Goal: Task Accomplishment & Management: Complete application form

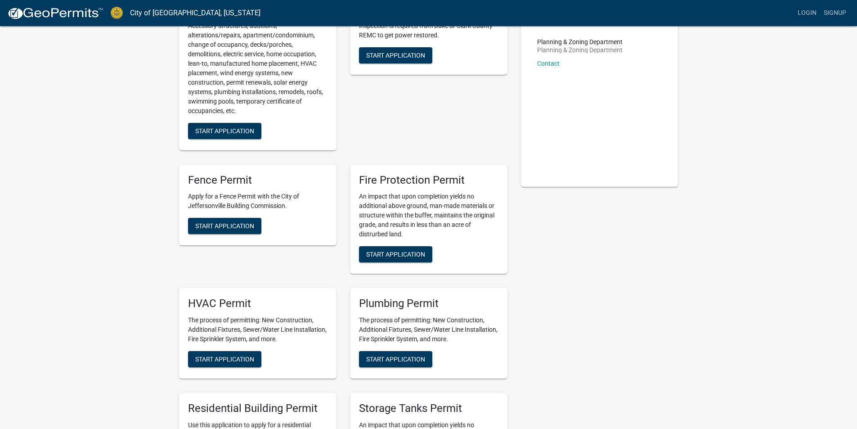
scroll to position [135, 0]
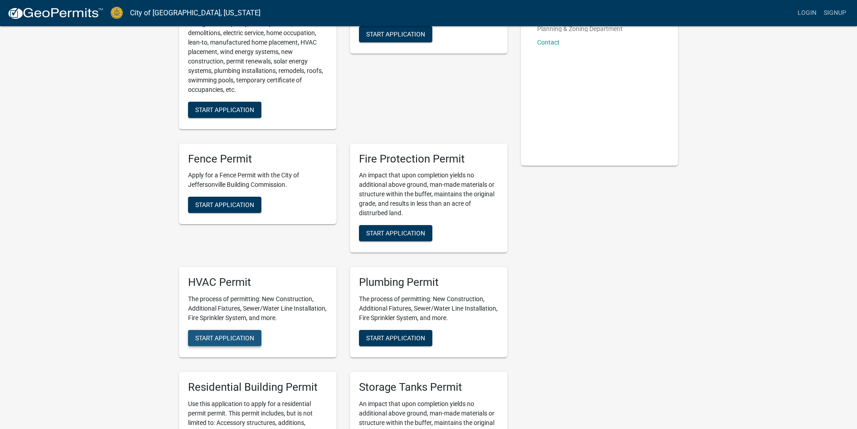
click at [201, 337] on span "Start Application" at bounding box center [224, 337] width 59 height 7
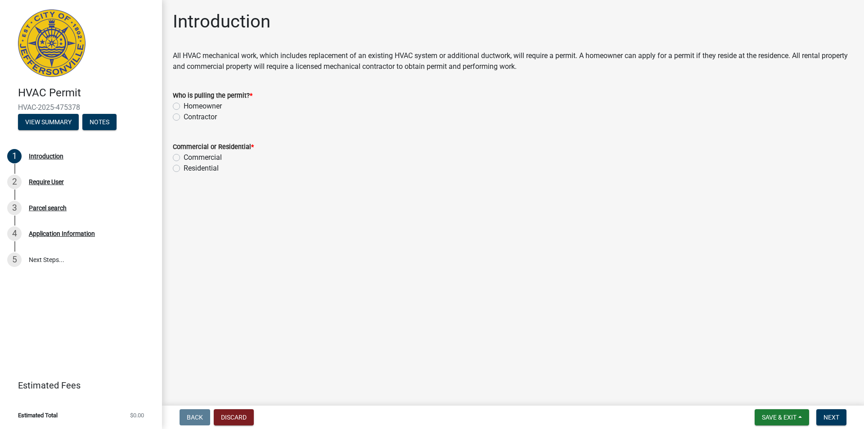
click at [184, 116] on label "Contractor" at bounding box center [200, 117] width 33 height 11
click at [184, 116] on input "Contractor" at bounding box center [187, 115] width 6 height 6
radio input "true"
click at [184, 167] on label "Residential" at bounding box center [201, 168] width 35 height 11
click at [184, 167] on input "Residential" at bounding box center [187, 166] width 6 height 6
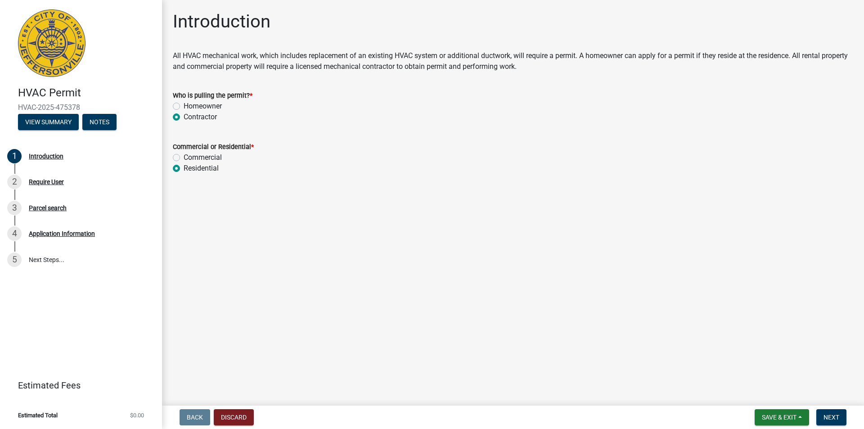
radio input "true"
click at [830, 414] on span "Next" at bounding box center [831, 416] width 16 height 7
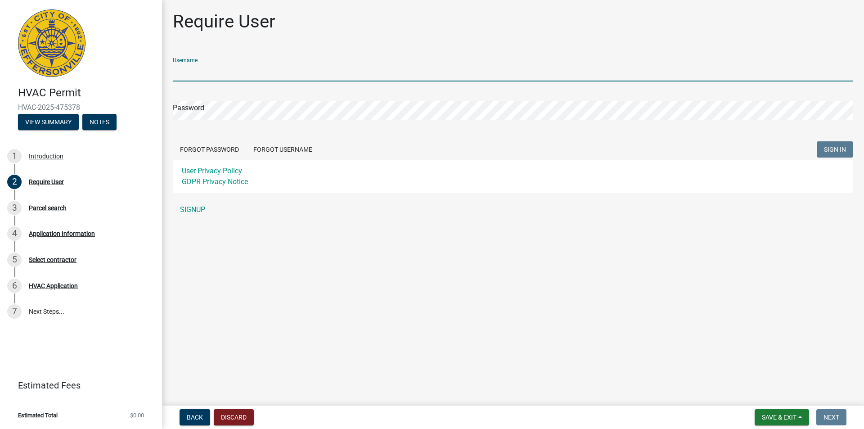
click at [196, 73] on input "Username" at bounding box center [513, 72] width 680 height 18
type input "Tcrosky"
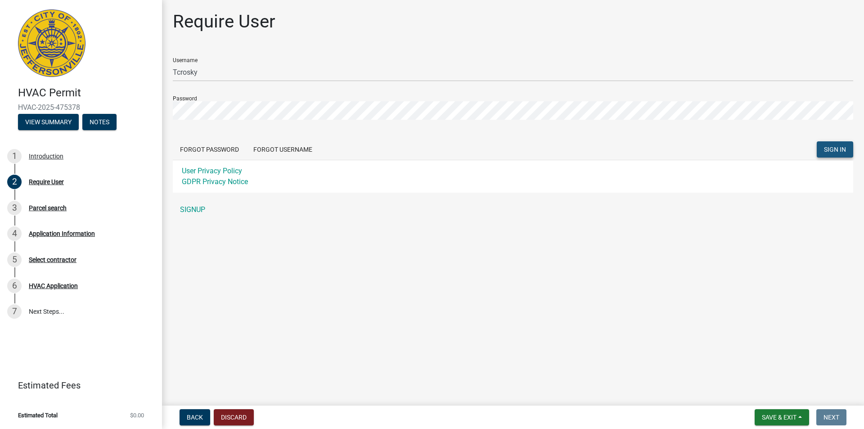
click at [825, 147] on span "SIGN IN" at bounding box center [835, 149] width 22 height 7
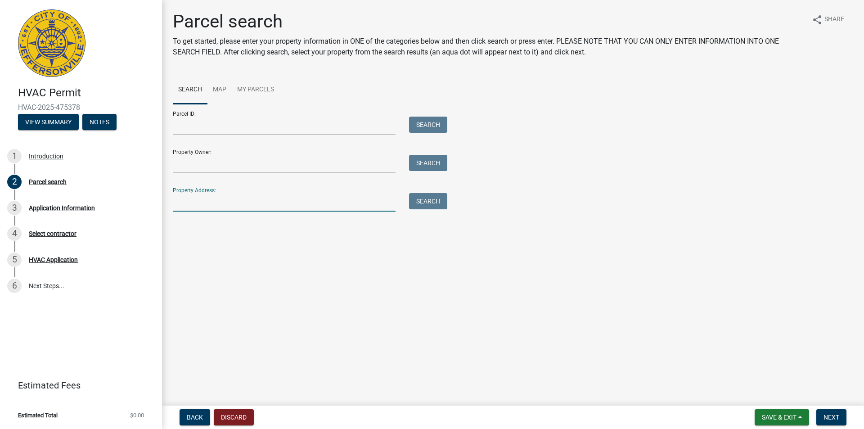
click at [206, 200] on input "Property Address:" at bounding box center [284, 202] width 223 height 18
click at [423, 204] on button "Search" at bounding box center [428, 201] width 38 height 16
click at [181, 202] on input "[STREET_ADDRESS]" at bounding box center [284, 202] width 223 height 18
type input "[STREET_ADDRESS]"
click at [434, 199] on button "Search" at bounding box center [428, 201] width 38 height 16
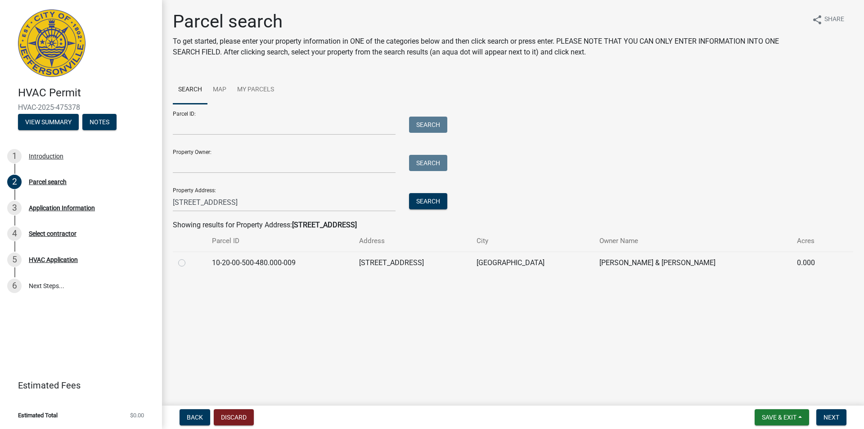
click at [189, 257] on label at bounding box center [189, 257] width 0 height 0
click at [189, 262] on input "radio" at bounding box center [192, 260] width 6 height 6
radio input "true"
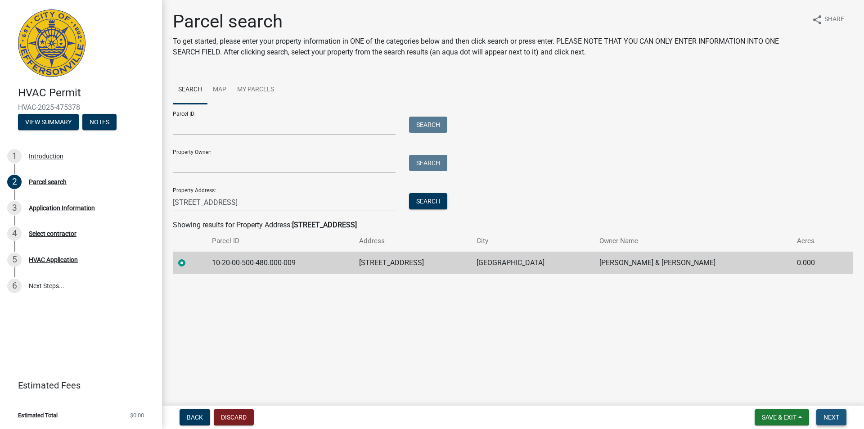
click at [834, 416] on span "Next" at bounding box center [831, 416] width 16 height 7
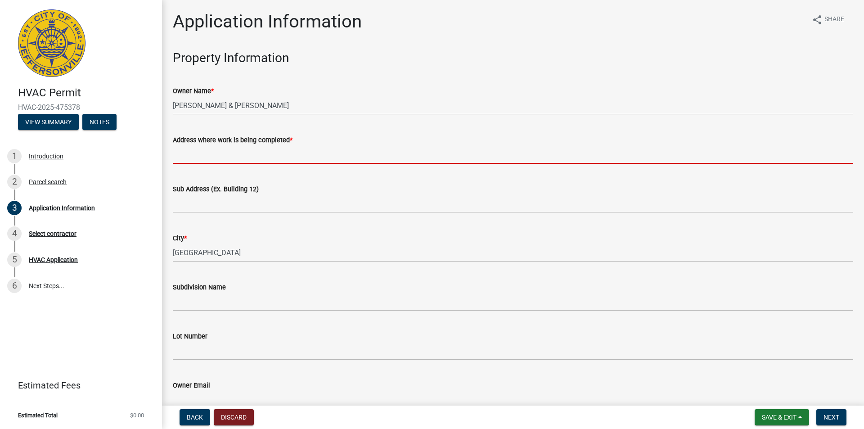
click at [238, 158] on input "Address where work is being completed *" at bounding box center [513, 154] width 680 height 18
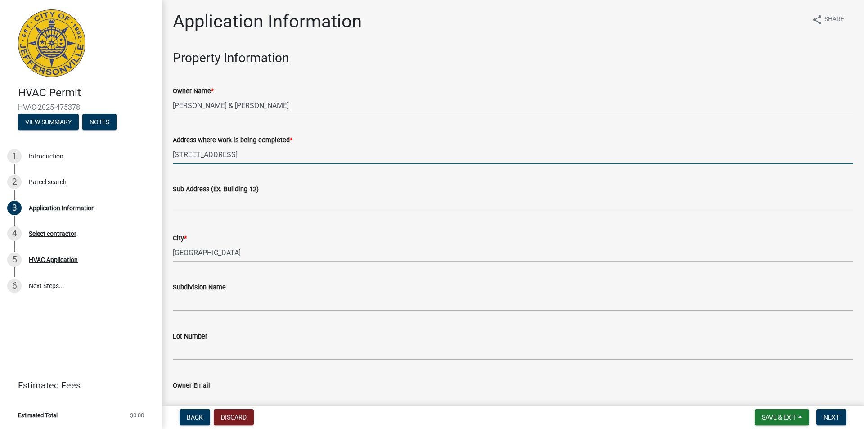
type input "[STREET_ADDRESS]"
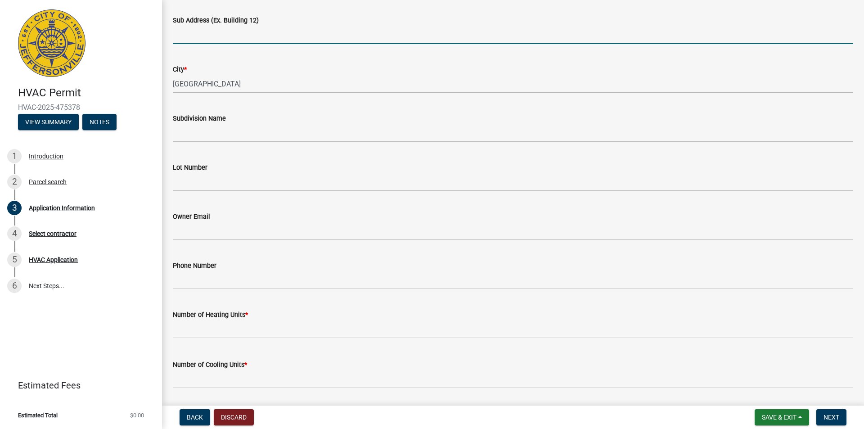
scroll to position [180, 0]
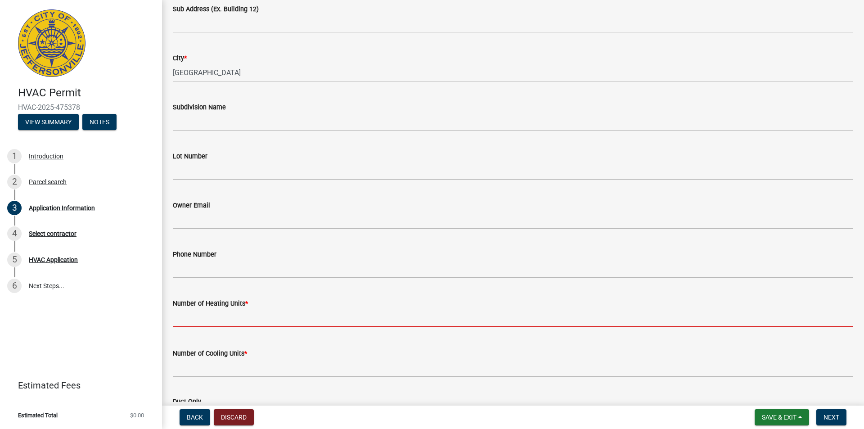
click at [249, 312] on input "text" at bounding box center [513, 318] width 680 height 18
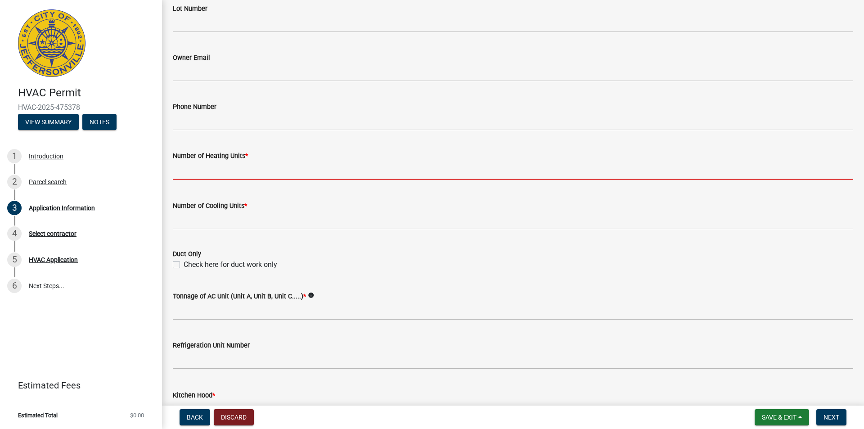
scroll to position [360, 0]
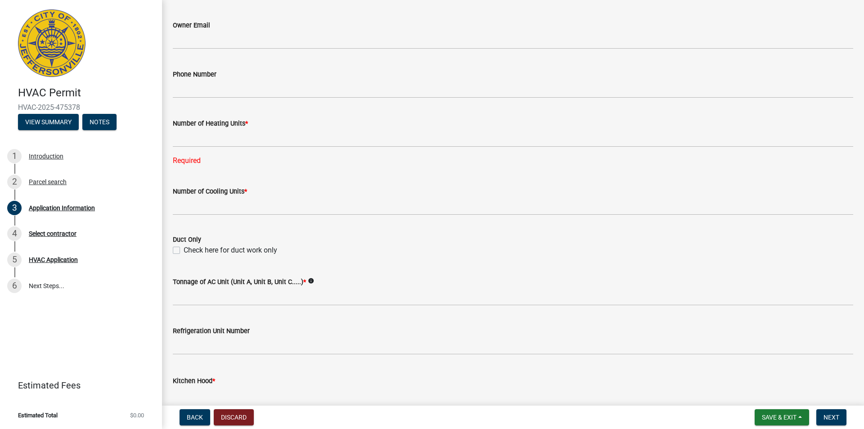
click at [190, 375] on form "Kitchen Hood *" at bounding box center [513, 389] width 680 height 29
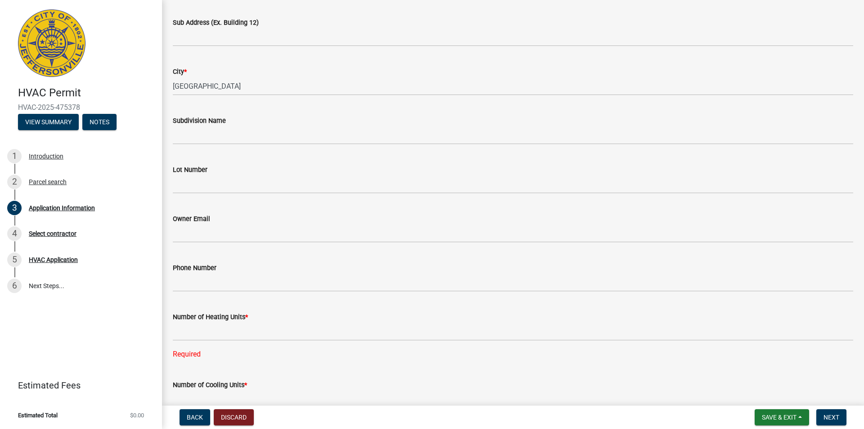
scroll to position [180, 0]
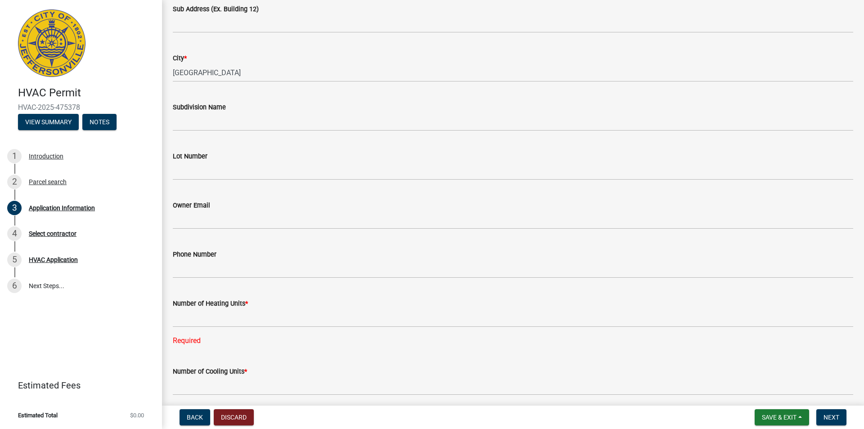
type input "0"
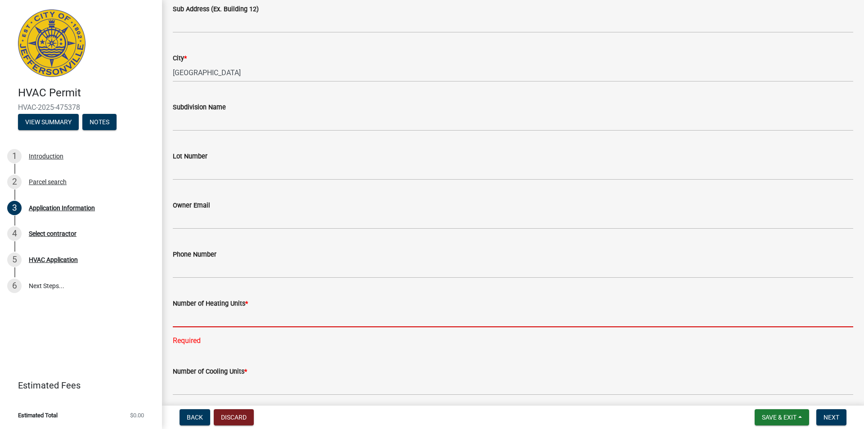
click at [265, 319] on input "text" at bounding box center [513, 318] width 680 height 18
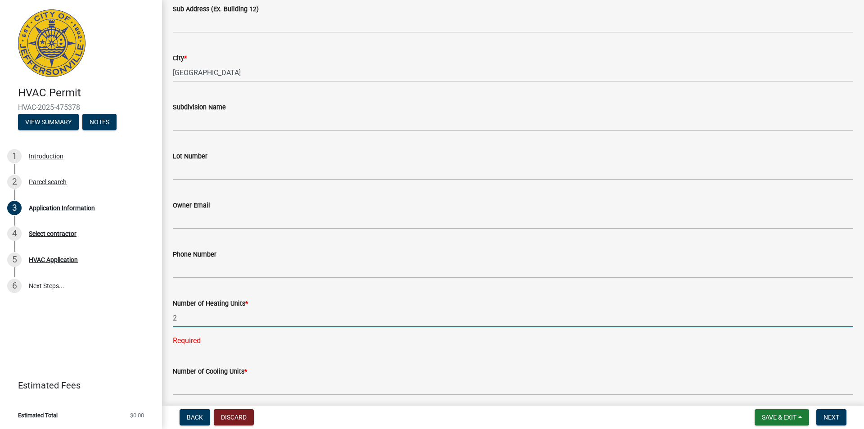
type input "2"
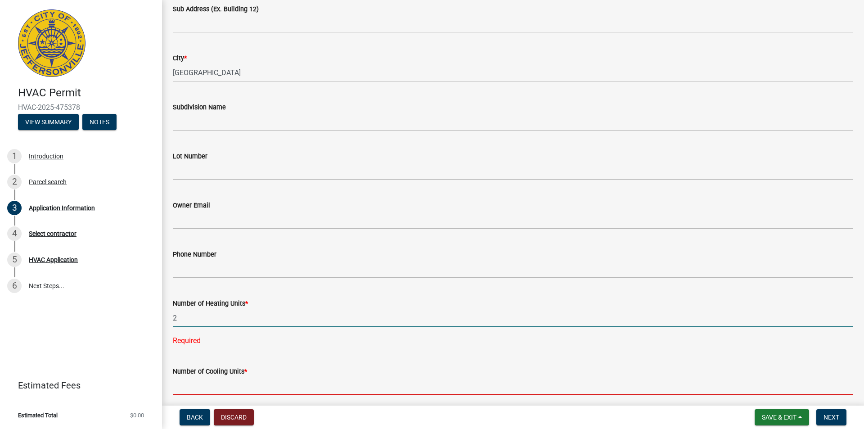
click at [262, 384] on wm-data-entity-input "Number of Cooling Units *" at bounding box center [513, 378] width 680 height 50
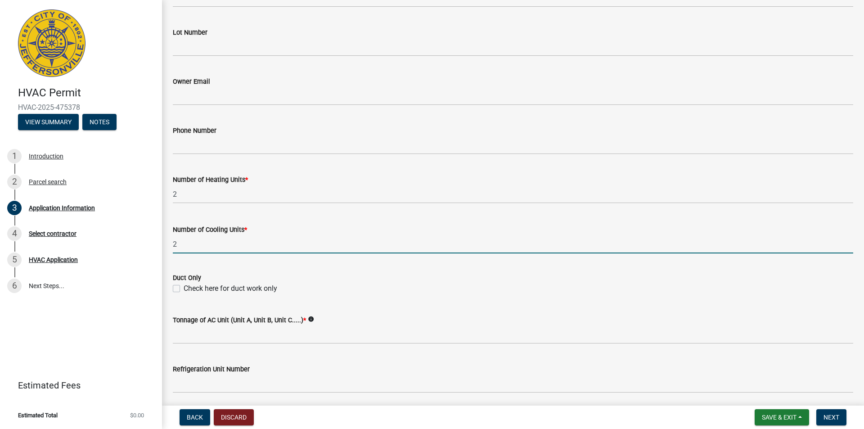
scroll to position [315, 0]
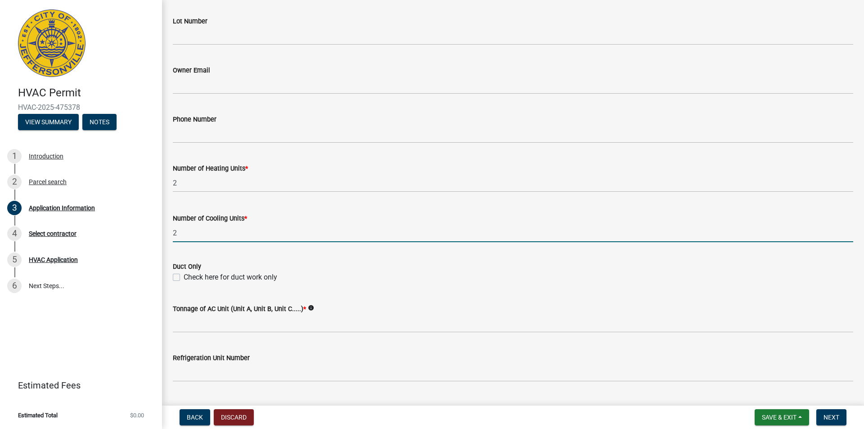
type input "2"
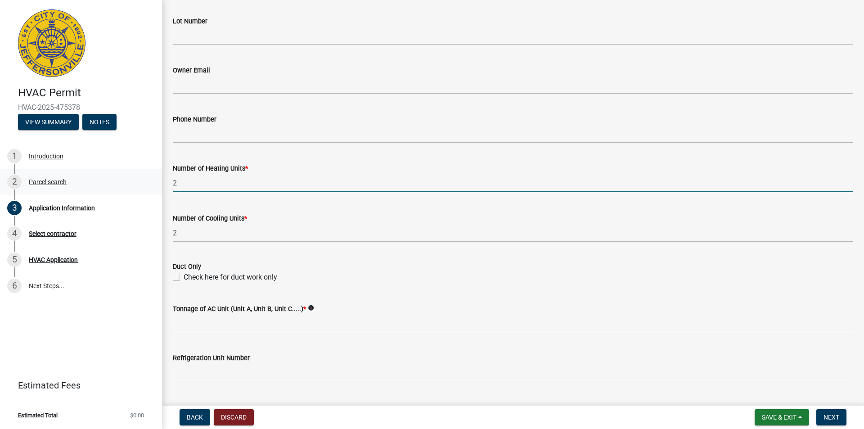
drag, startPoint x: 240, startPoint y: 181, endPoint x: 151, endPoint y: 180, distance: 89.1
click at [150, 182] on div "HVAC Permit HVAC-2025-475378 View Summary Notes 1 Introduction 2 Parcel search …" at bounding box center [432, 214] width 864 height 429
type input "1"
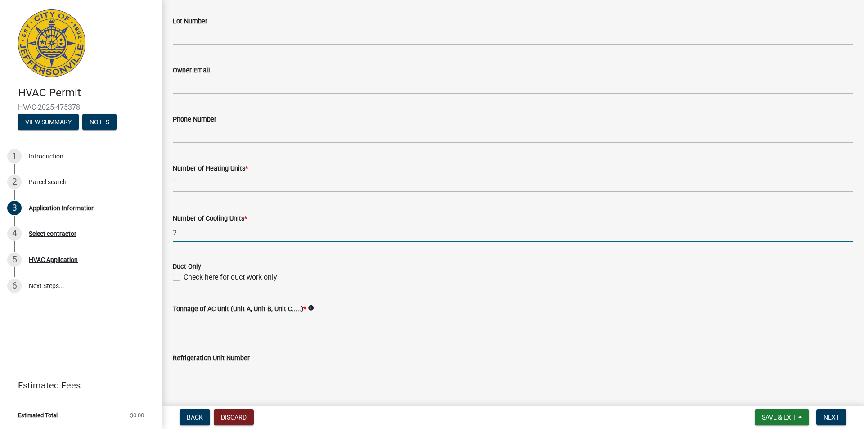
drag, startPoint x: 193, startPoint y: 226, endPoint x: 174, endPoint y: 229, distance: 19.5
click at [174, 229] on input "2" at bounding box center [513, 233] width 680 height 18
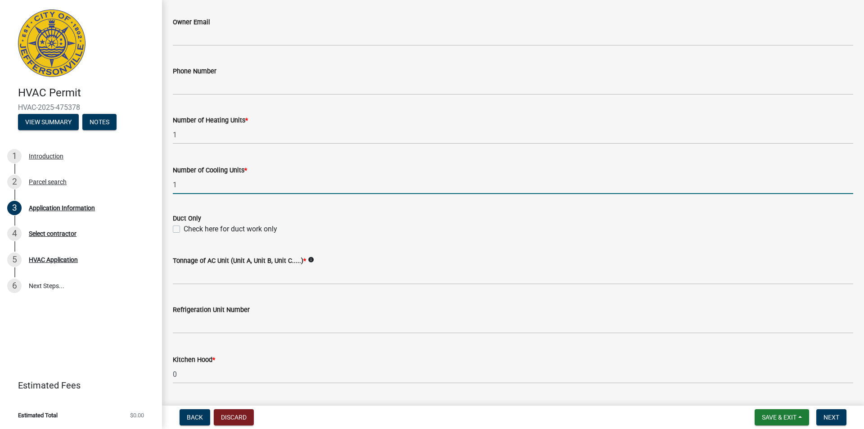
scroll to position [405, 0]
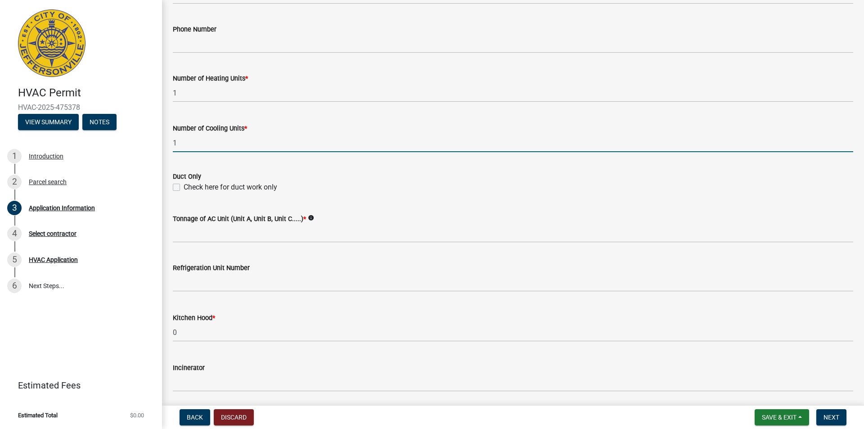
type input "1"
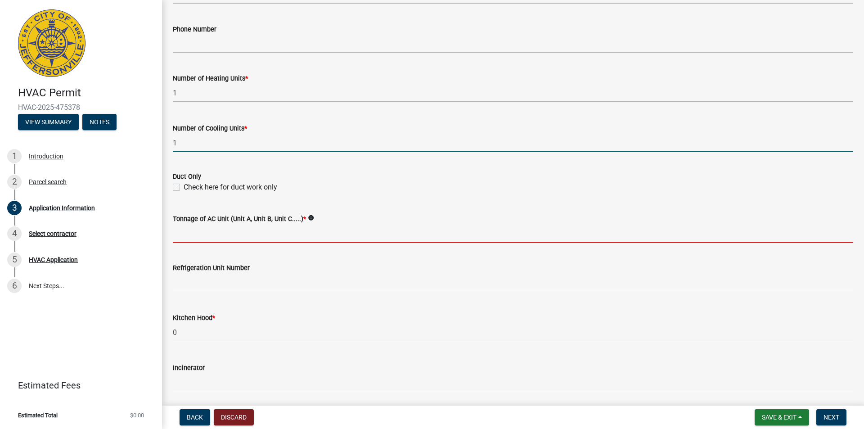
click at [241, 235] on input "Tonnage of AC Unit (Unit A, Unit B, Unit C.....) *" at bounding box center [513, 233] width 680 height 18
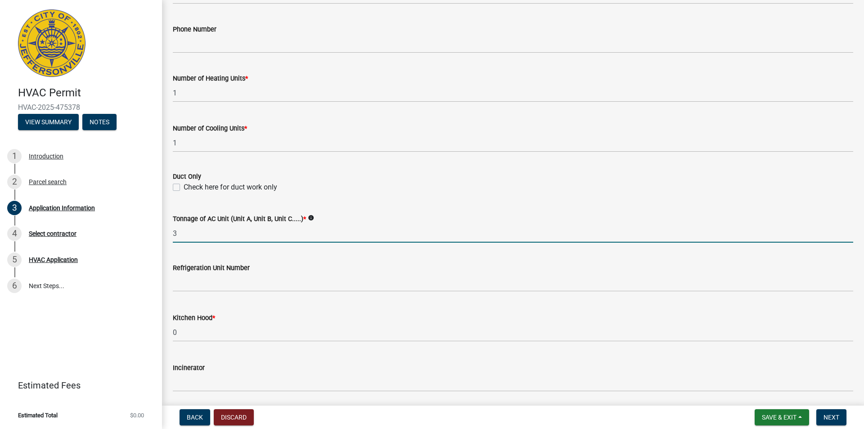
type input "3"
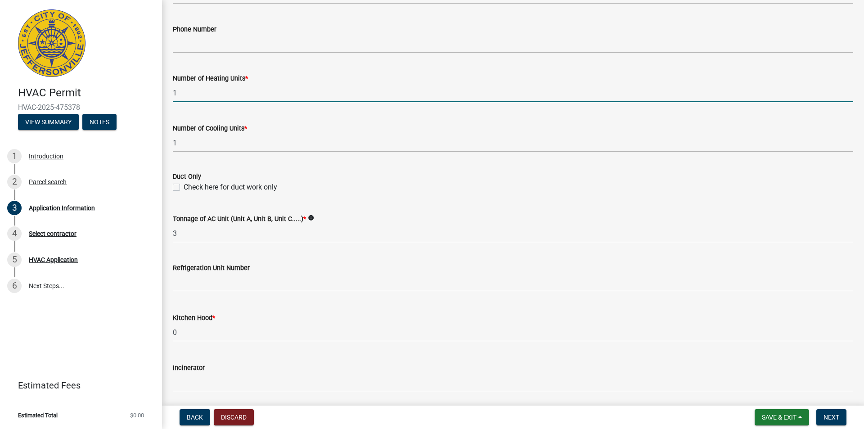
drag, startPoint x: 238, startPoint y: 93, endPoint x: 81, endPoint y: 97, distance: 156.6
click at [81, 97] on div "HVAC Permit HVAC-2025-475378 View Summary Notes 1 Introduction 2 Parcel search …" at bounding box center [432, 214] width 864 height 429
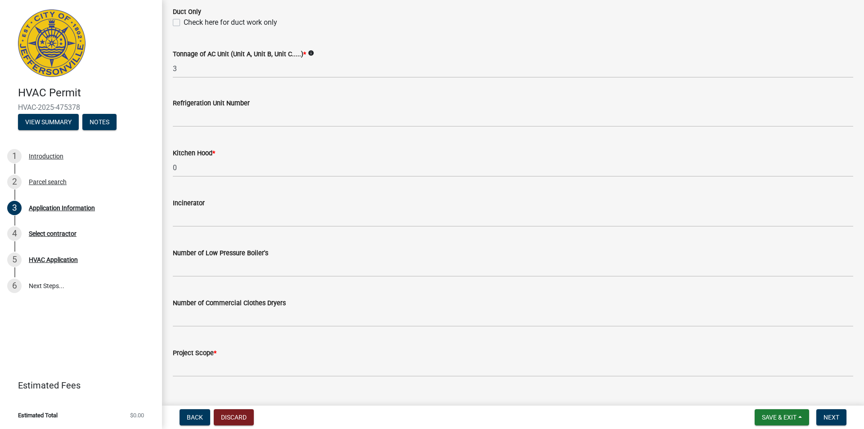
scroll to position [586, 0]
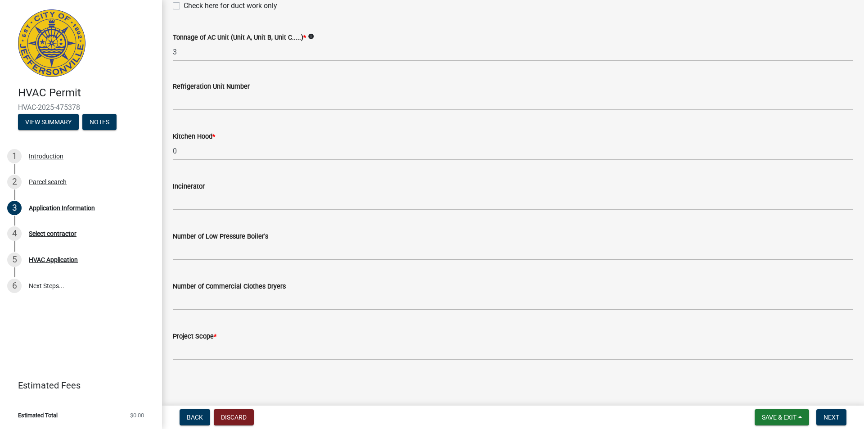
type input "0"
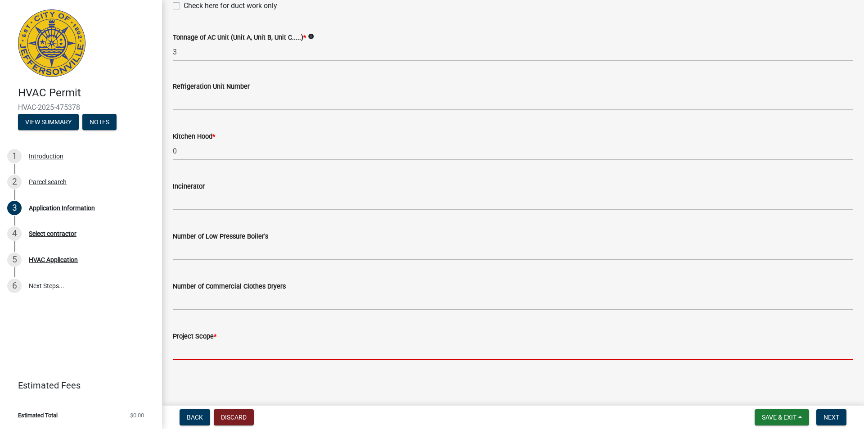
click at [292, 349] on input "Project Scope *" at bounding box center [513, 350] width 680 height 18
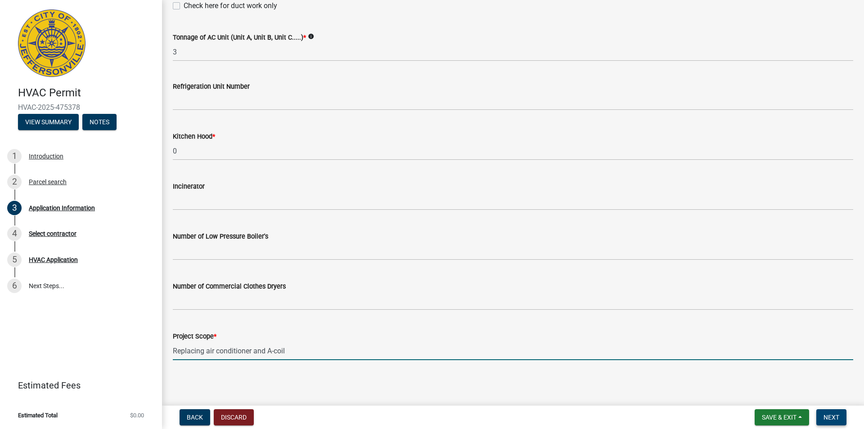
type input "Replacing air conditioner and A-coil"
click at [835, 415] on span "Next" at bounding box center [831, 416] width 16 height 7
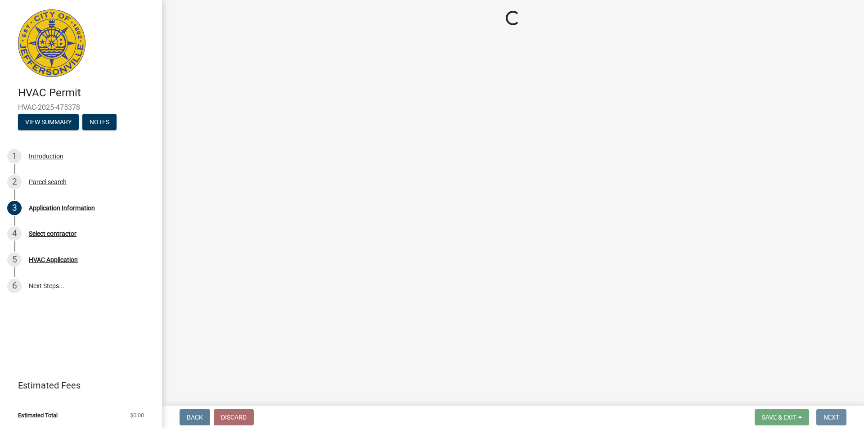
scroll to position [0, 0]
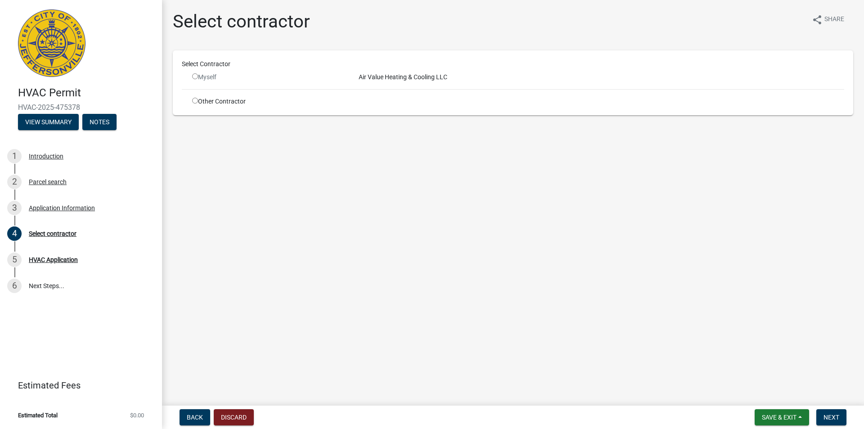
click at [194, 76] on input "radio" at bounding box center [195, 76] width 6 height 6
click at [830, 415] on span "Next" at bounding box center [831, 416] width 16 height 7
click at [193, 76] on input "radio" at bounding box center [195, 76] width 6 height 6
radio input "false"
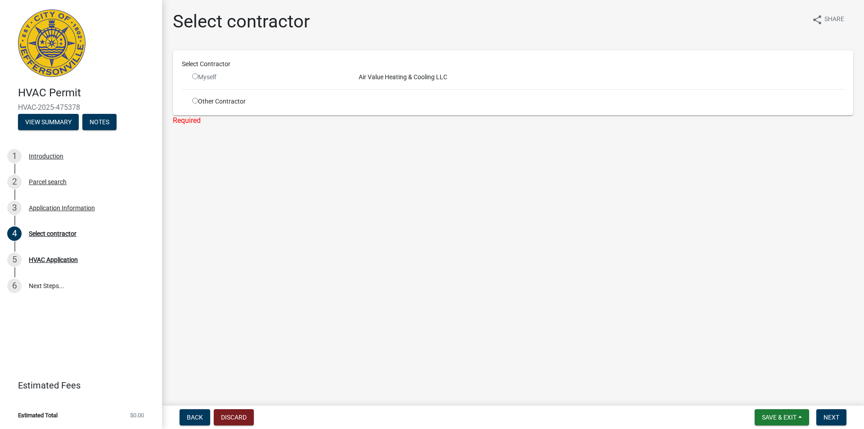
click at [194, 99] on input "radio" at bounding box center [195, 101] width 6 height 6
radio input "true"
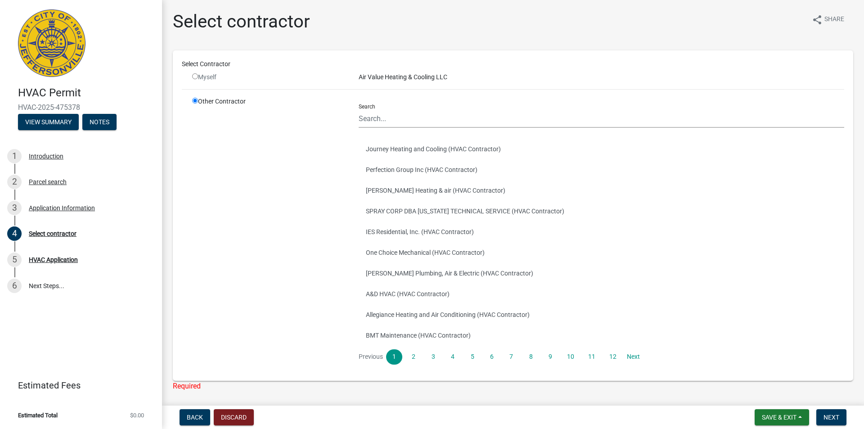
click at [193, 76] on input "radio" at bounding box center [195, 76] width 6 height 6
radio input "false"
radio input "true"
click at [374, 120] on input "Search" at bounding box center [601, 118] width 485 height 18
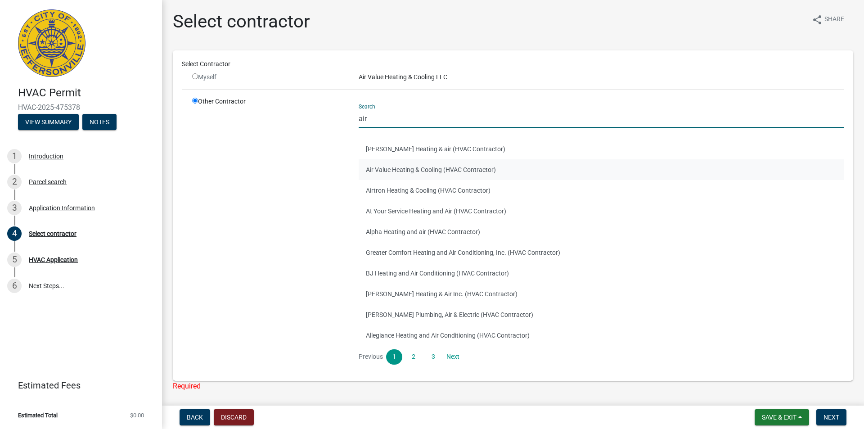
type input "air"
click at [454, 171] on button "Air Value Heating & Cooling (HVAC Contractor)" at bounding box center [601, 169] width 485 height 21
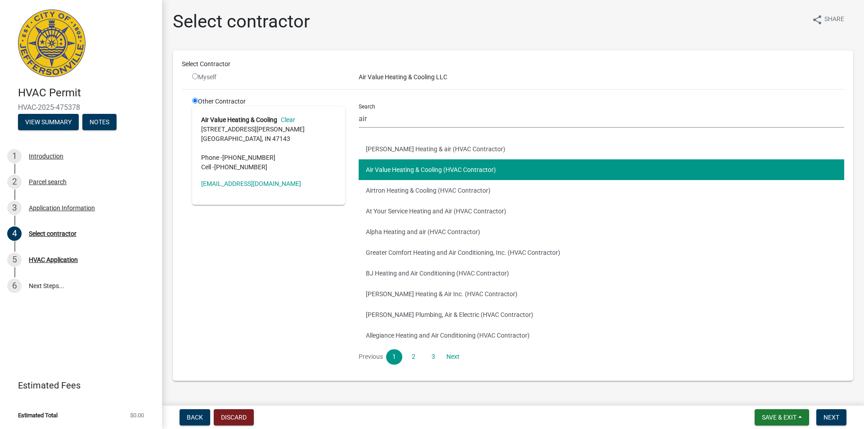
click at [455, 171] on button "Air Value Heating & Cooling (HVAC Contractor)" at bounding box center [601, 169] width 485 height 21
click at [709, 217] on button "At Your Service Heating and Air (HVAC Contractor)" at bounding box center [601, 211] width 485 height 21
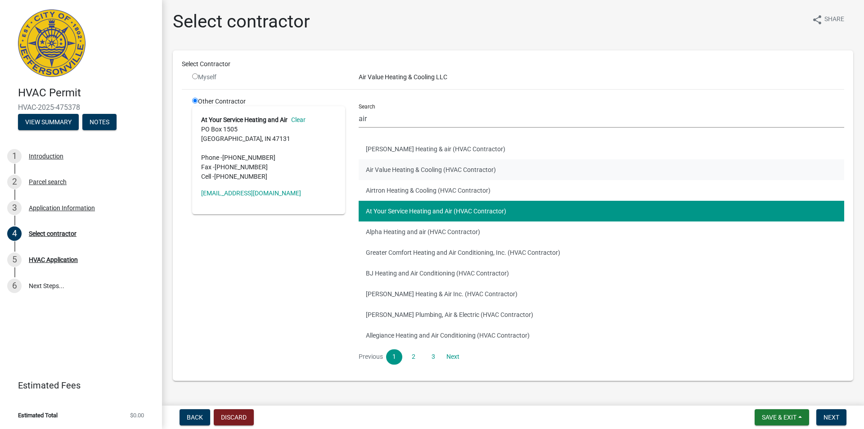
click at [566, 168] on button "Air Value Heating & Cooling (HVAC Contractor)" at bounding box center [601, 169] width 485 height 21
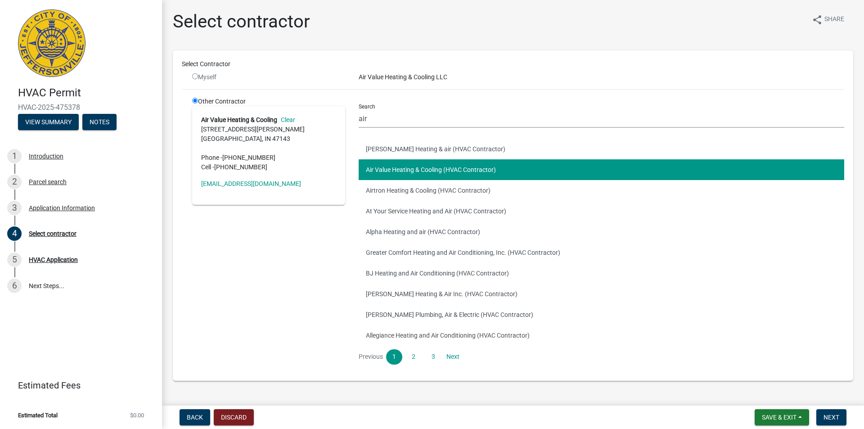
click at [265, 148] on address "Air Value Heating & Cooling Clear [STREET_ADDRESS][PERSON_NAME] Phone - [PHONE_…" at bounding box center [268, 143] width 135 height 57
click at [298, 139] on address "Air Value Heating & Cooling Clear [STREET_ADDRESS][PERSON_NAME] Phone - [PHONE_…" at bounding box center [268, 143] width 135 height 57
click at [834, 417] on span "Next" at bounding box center [831, 416] width 16 height 7
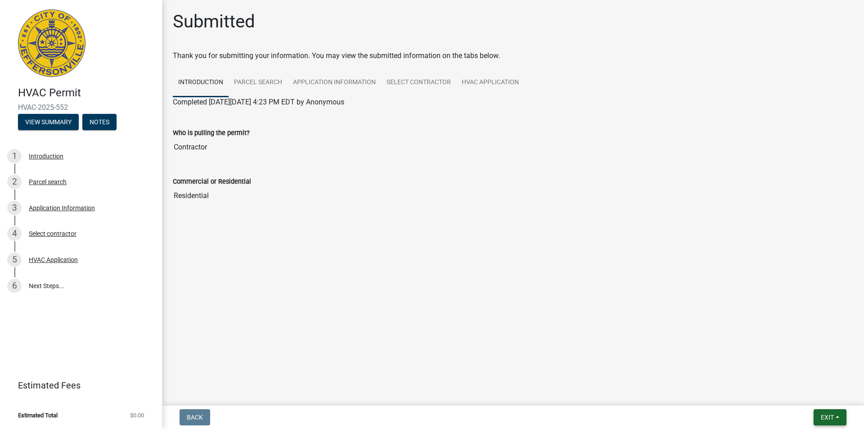
click at [830, 418] on span "Exit" at bounding box center [827, 416] width 13 height 7
click at [822, 395] on button "Save & Exit" at bounding box center [811, 394] width 72 height 22
